Goal: Task Accomplishment & Management: Complete application form

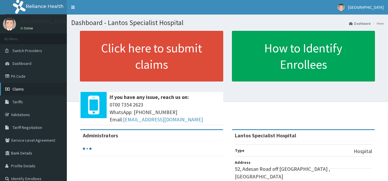
click at [8, 91] on icon at bounding box center [8, 89] width 6 height 4
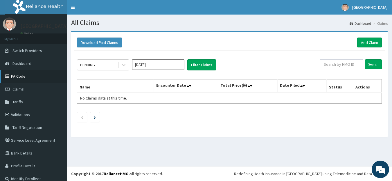
click at [21, 74] on link "PA Code" at bounding box center [33, 76] width 67 height 13
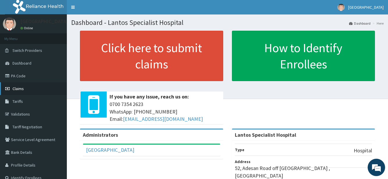
click at [34, 91] on link "Claims" at bounding box center [33, 88] width 67 height 13
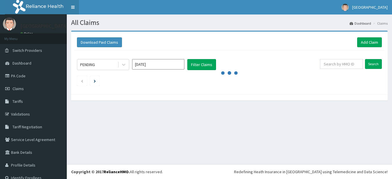
click at [74, 9] on link "Toggle navigation" at bounding box center [73, 7] width 12 height 15
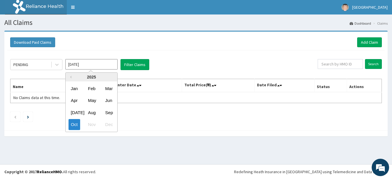
click at [79, 66] on input "[DATE]" at bounding box center [91, 64] width 52 height 10
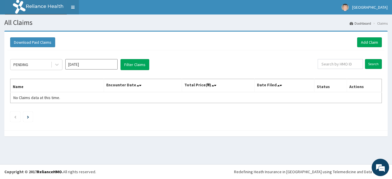
click at [73, 3] on link "Toggle navigation" at bounding box center [73, 7] width 12 height 15
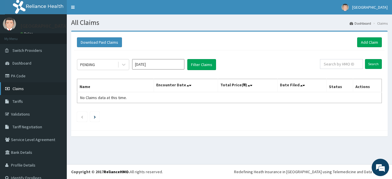
click at [26, 88] on link "Claims" at bounding box center [33, 88] width 67 height 13
click at [41, 92] on link "Claims" at bounding box center [33, 88] width 67 height 13
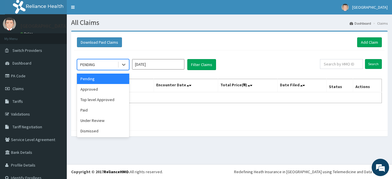
click at [110, 67] on div "PENDING" at bounding box center [97, 64] width 40 height 9
click at [129, 48] on div "Download Paid Claims Add Claim" at bounding box center [229, 43] width 311 height 16
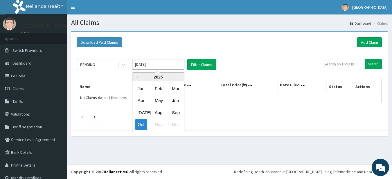
click at [144, 62] on input "[DATE]" at bounding box center [158, 64] width 52 height 10
click at [173, 109] on div "Sep" at bounding box center [176, 112] width 12 height 11
type input "Sep 2025"
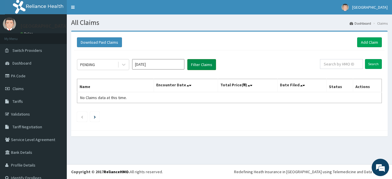
click at [200, 69] on button "Filter Claims" at bounding box center [201, 64] width 29 height 11
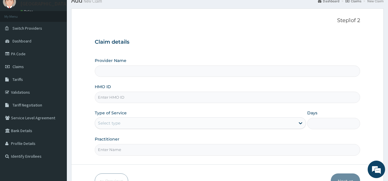
scroll to position [23, 0]
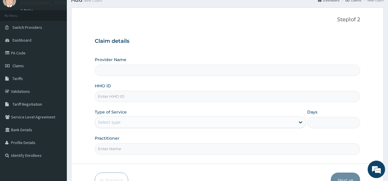
type input "Lantos Specialist Hospital"
click at [234, 73] on input "Lantos Specialist Hospital" at bounding box center [227, 69] width 265 height 11
click at [210, 99] on input "HMO ID" at bounding box center [227, 96] width 265 height 11
click at [203, 98] on input "HMO ID" at bounding box center [227, 96] width 265 height 11
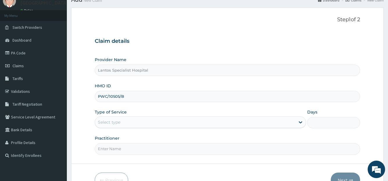
type input "PWC/10505/B"
click at [172, 112] on div "Type of Service Select type" at bounding box center [200, 118] width 211 height 19
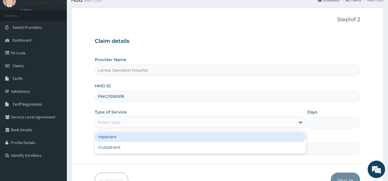
click at [172, 123] on div "Select type" at bounding box center [195, 121] width 200 height 9
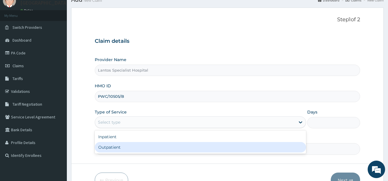
click at [172, 145] on div "Outpatient" at bounding box center [200, 147] width 211 height 10
type input "1"
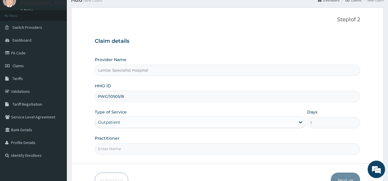
click at [172, 138] on div "Practitioner" at bounding box center [227, 144] width 265 height 19
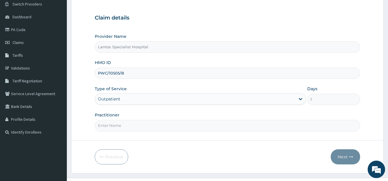
scroll to position [58, 0]
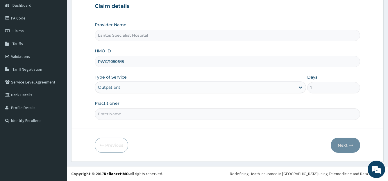
click at [166, 113] on input "Practitioner" at bounding box center [227, 113] width 265 height 11
type input "DR STEPHEN"
click at [337, 143] on button "Next" at bounding box center [344, 144] width 29 height 15
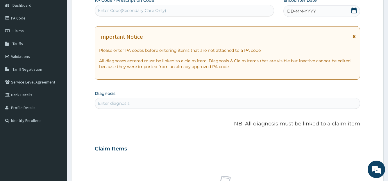
click at [343, 145] on div "Claim Items" at bounding box center [227, 147] width 265 height 15
click at [342, 145] on div "Claim Items" at bounding box center [227, 147] width 265 height 15
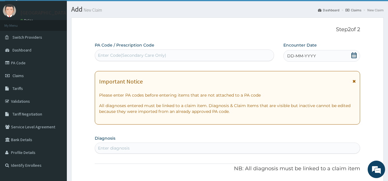
scroll to position [0, 0]
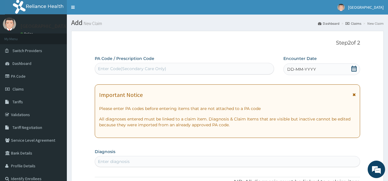
click at [253, 68] on div "Enter Code(Secondary Care Only)" at bounding box center [184, 68] width 178 height 9
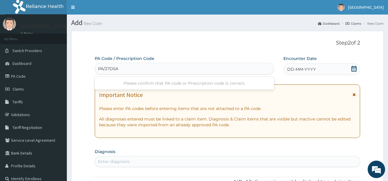
type input "PA/27D5A9"
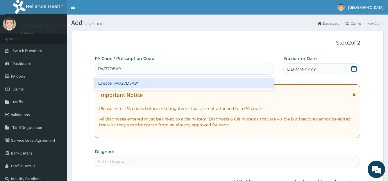
click at [237, 83] on div "Create "PA/27D5A9"" at bounding box center [184, 83] width 179 height 10
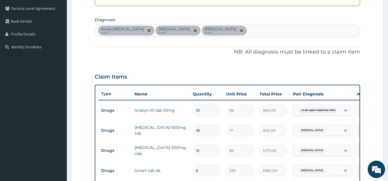
scroll to position [290, 0]
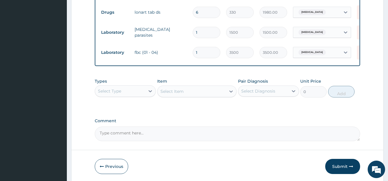
click at [142, 96] on div "Select Type" at bounding box center [120, 90] width 50 height 9
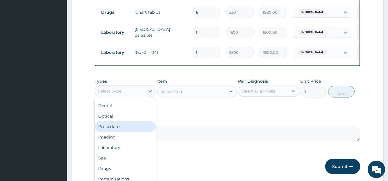
click at [129, 128] on div "Procedures" at bounding box center [125, 126] width 61 height 10
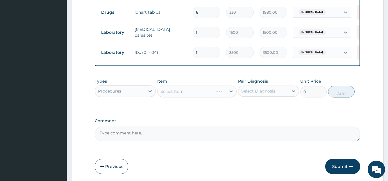
click at [178, 97] on div "Select Item" at bounding box center [197, 91] width 80 height 12
click at [206, 96] on div "Select Item" at bounding box center [191, 91] width 69 height 9
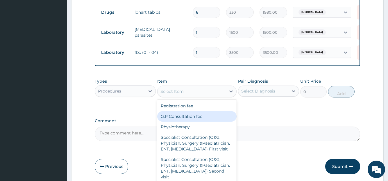
click at [198, 118] on div "G.P Consultation fee" at bounding box center [197, 116] width 80 height 10
type input "2500"
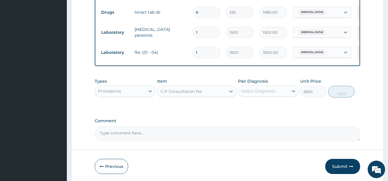
click at [248, 94] on div "Select Diagnosis" at bounding box center [258, 91] width 34 height 6
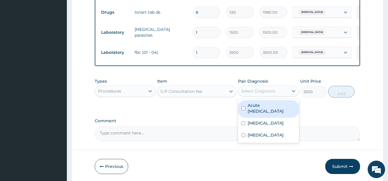
click at [244, 110] on input "checkbox" at bounding box center [243, 108] width 4 height 4
checkbox input "true"
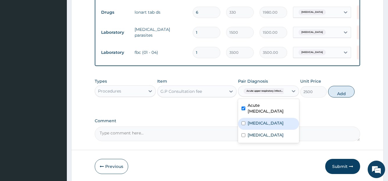
click at [242, 125] on div "Falciparum malaria" at bounding box center [268, 124] width 61 height 12
checkbox input "true"
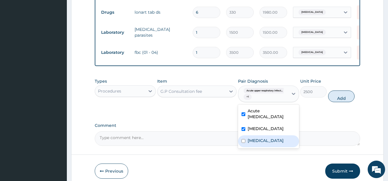
click at [243, 143] on input "checkbox" at bounding box center [243, 141] width 4 height 4
checkbox input "true"
click at [336, 100] on button "Add" at bounding box center [341, 96] width 26 height 12
type input "0"
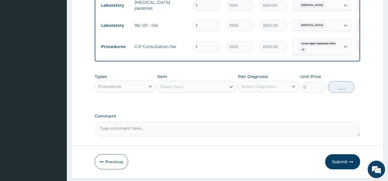
scroll to position [337, 0]
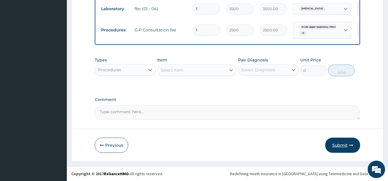
click at [342, 145] on button "Submit" at bounding box center [342, 144] width 35 height 15
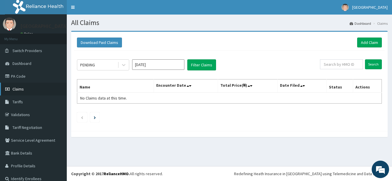
click at [15, 90] on span "Claims" at bounding box center [17, 88] width 11 height 5
click at [168, 64] on input "[DATE]" at bounding box center [158, 64] width 52 height 10
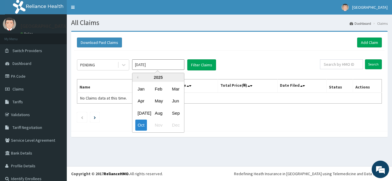
click at [155, 66] on input "[DATE]" at bounding box center [158, 64] width 52 height 10
click at [173, 113] on div "Sep" at bounding box center [176, 112] width 12 height 11
type input "[DATE]"
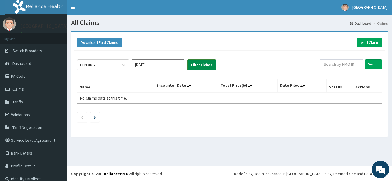
click at [199, 65] on button "Filter Claims" at bounding box center [201, 64] width 29 height 11
click at [115, 69] on div "PENDING" at bounding box center [97, 64] width 40 height 9
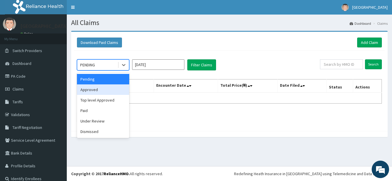
click at [93, 89] on div "Approved" at bounding box center [103, 89] width 52 height 10
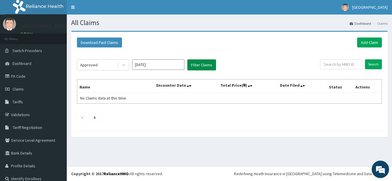
click at [200, 68] on button "Filter Claims" at bounding box center [201, 64] width 29 height 11
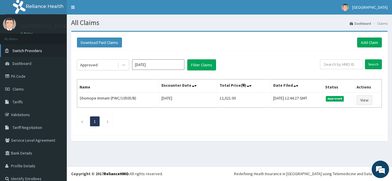
click at [16, 52] on span "Switch Providers" at bounding box center [27, 50] width 30 height 5
